Goal: Transaction & Acquisition: Purchase product/service

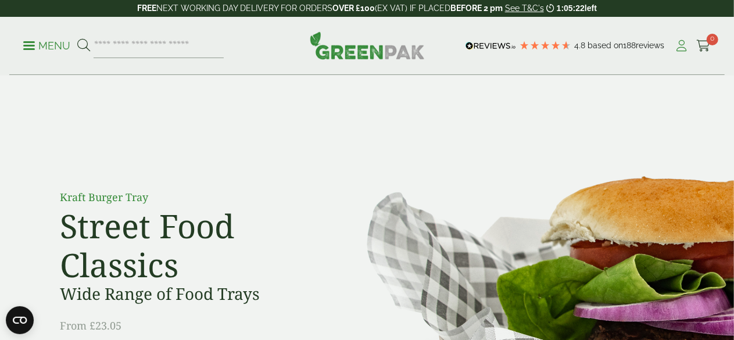
click at [684, 47] on icon at bounding box center [682, 46] width 15 height 12
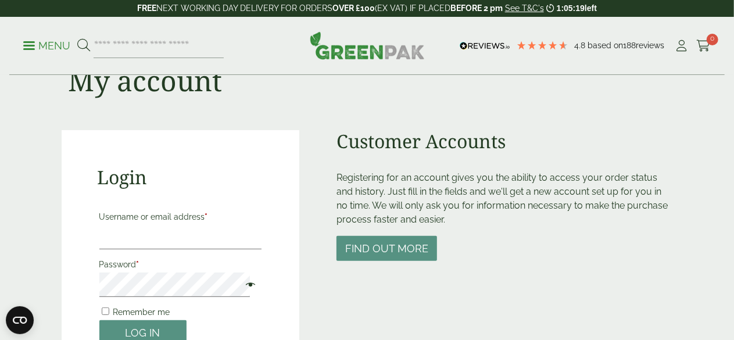
scroll to position [116, 0]
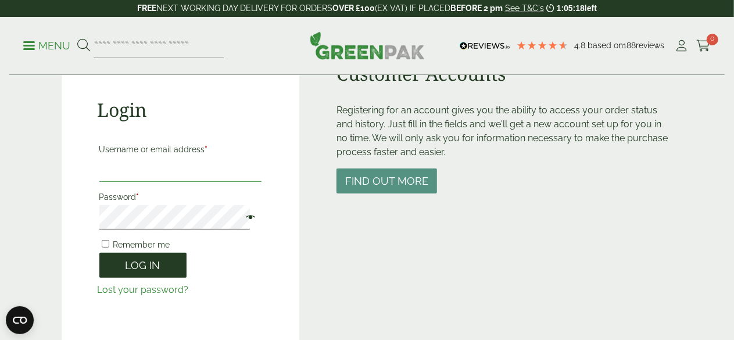
type input "**********"
click at [155, 273] on button "Log in" at bounding box center [142, 265] width 87 height 25
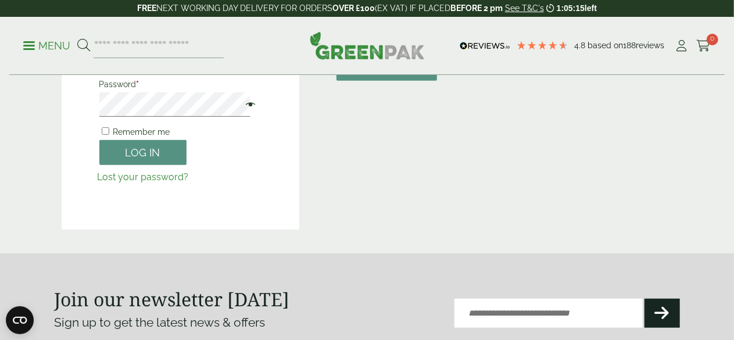
scroll to position [233, 0]
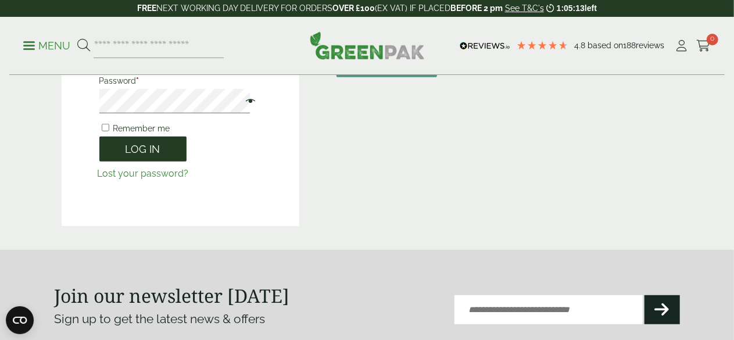
click at [132, 141] on button "Log in" at bounding box center [142, 149] width 87 height 25
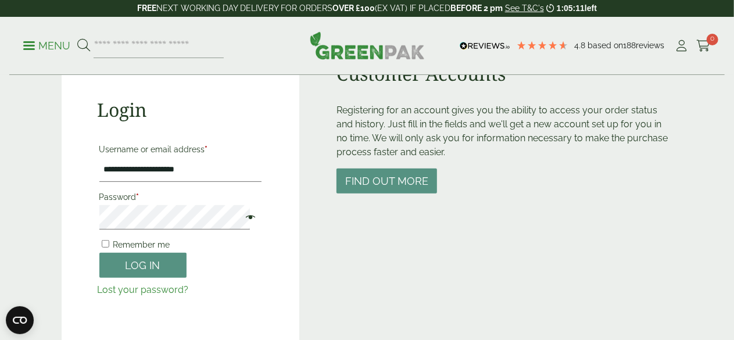
scroll to position [116, 0]
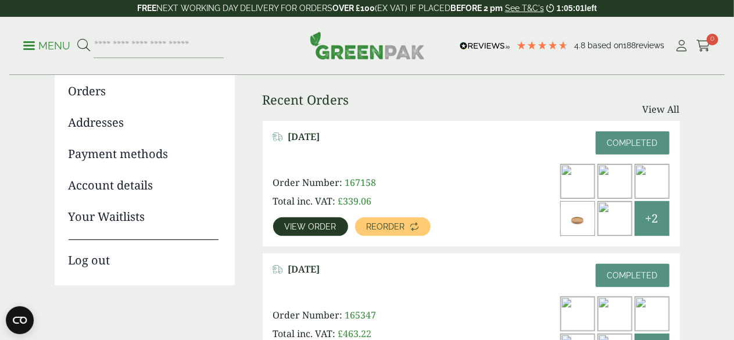
scroll to position [116, 0]
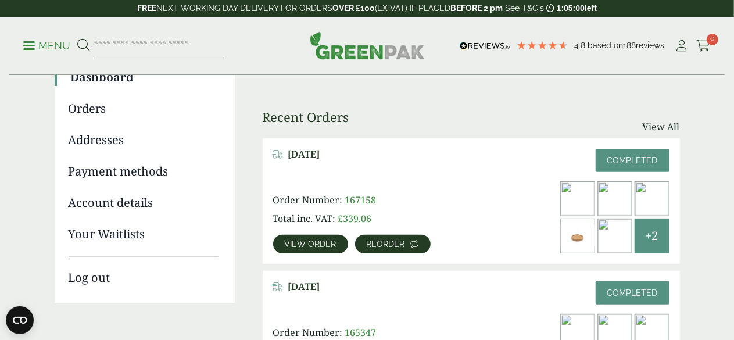
click at [372, 240] on span "Reorder" at bounding box center [386, 244] width 38 height 8
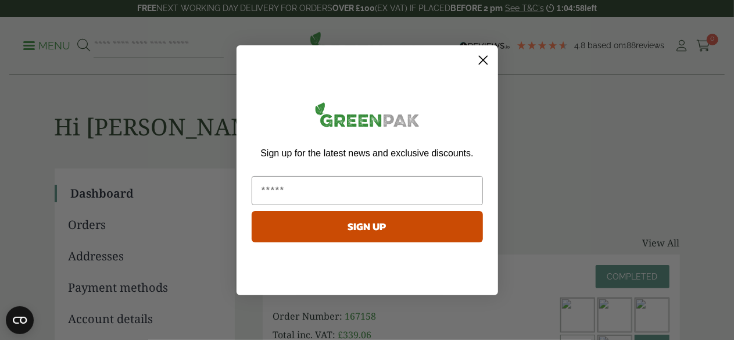
click at [480, 63] on circle "Close dialog" at bounding box center [482, 59] width 19 height 19
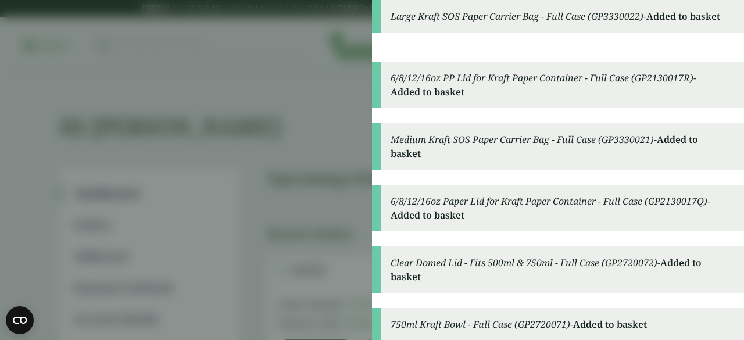
click at [293, 171] on aside "Large Kraft SOS Paper Carrier Bag - Full Case (GP3330022) - Added to basket 6/8…" at bounding box center [372, 170] width 744 height 340
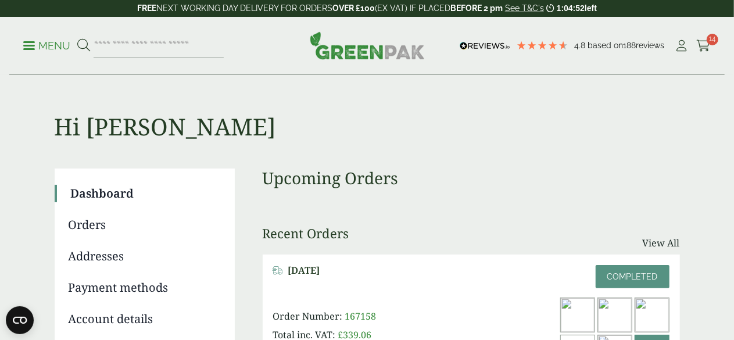
click at [26, 42] on link "Menu" at bounding box center [46, 45] width 47 height 12
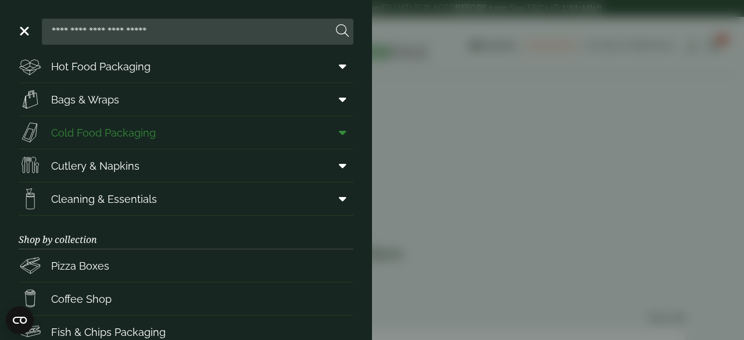
scroll to position [58, 0]
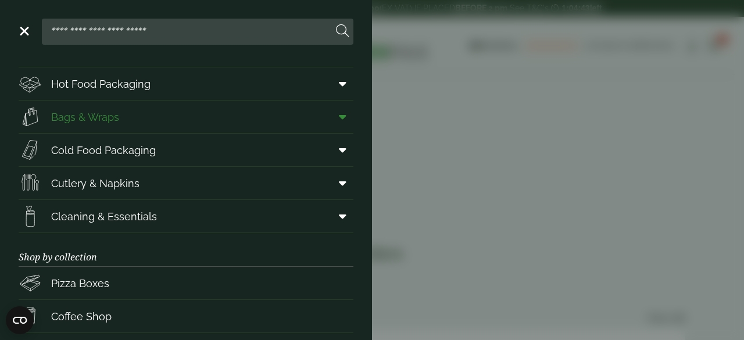
click at [77, 121] on span "Bags & Wraps" at bounding box center [85, 117] width 68 height 16
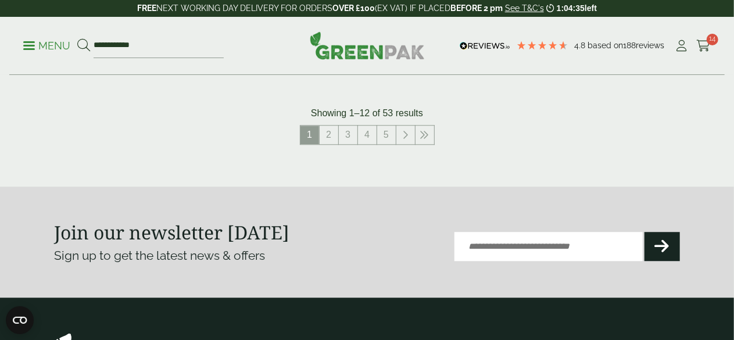
scroll to position [1453, 0]
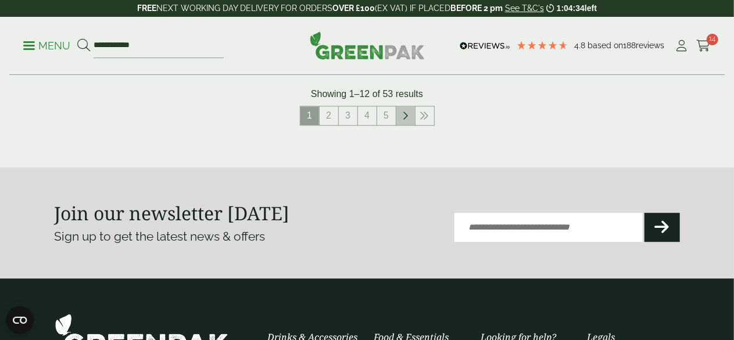
click at [403, 118] on icon at bounding box center [406, 115] width 6 height 9
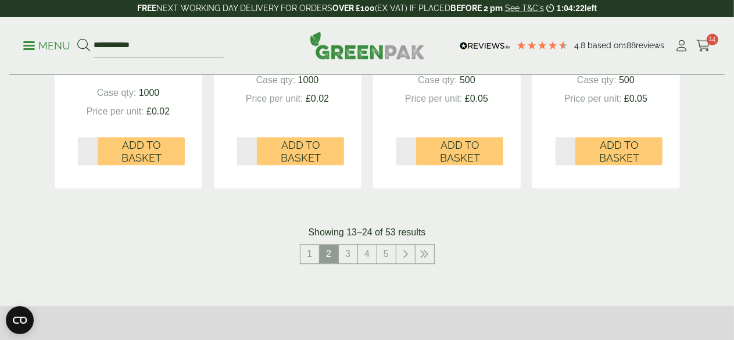
scroll to position [1272, 0]
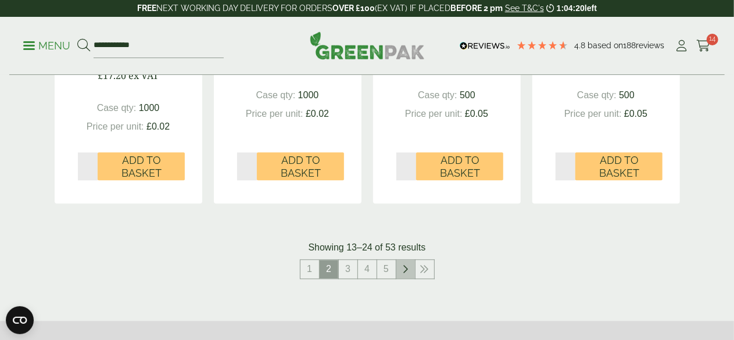
click at [396, 277] on link at bounding box center [405, 269] width 19 height 19
